Goal: Find specific page/section: Find specific page/section

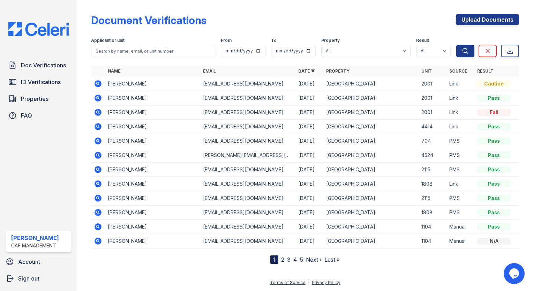
click at [38, 65] on span "Doc Verifications" at bounding box center [43, 65] width 45 height 8
click at [38, 35] on img at bounding box center [39, 29] width 72 height 14
click at [27, 99] on span "Properties" at bounding box center [35, 99] width 28 height 8
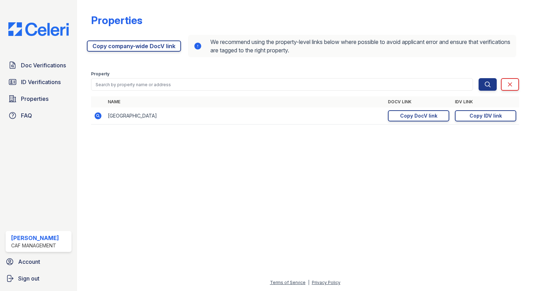
click at [405, 117] on div "Copy DocV link" at bounding box center [418, 115] width 37 height 7
click at [36, 32] on img at bounding box center [39, 29] width 72 height 14
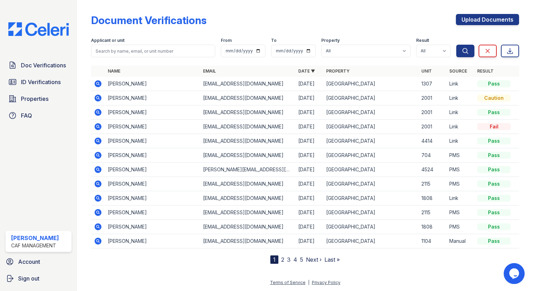
click at [45, 78] on span "ID Verifications" at bounding box center [41, 82] width 40 height 8
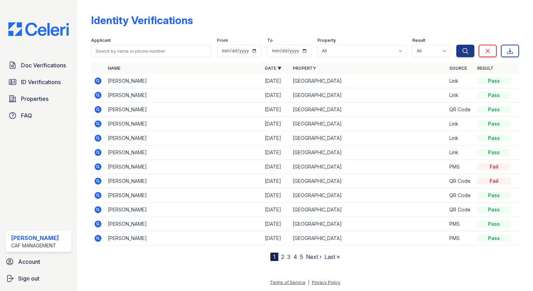
click at [98, 97] on icon at bounding box center [98, 95] width 7 height 7
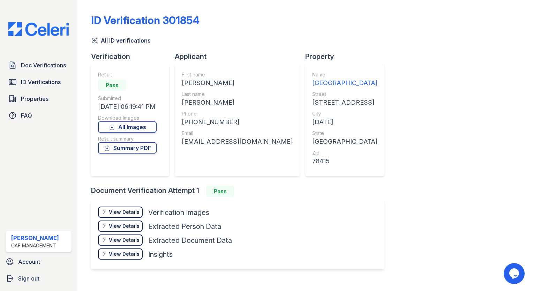
click at [131, 212] on div "View Details" at bounding box center [124, 212] width 31 height 7
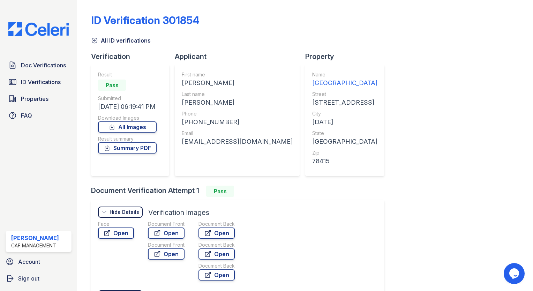
scroll to position [35, 0]
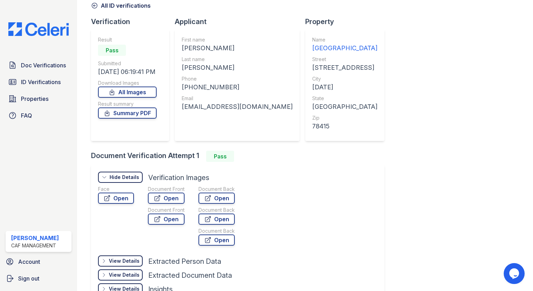
click at [123, 199] on link "Open" at bounding box center [116, 198] width 36 height 11
click at [54, 32] on img at bounding box center [39, 29] width 72 height 14
